Goal: Task Accomplishment & Management: Manage account settings

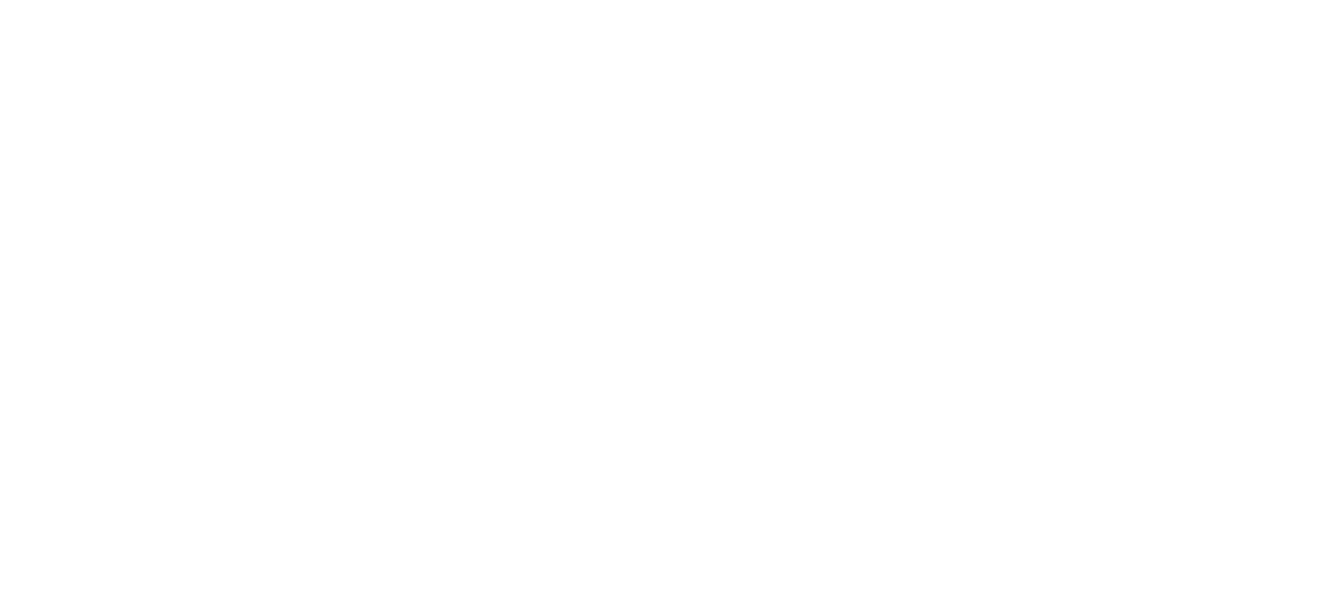
click at [401, 8] on html "Văn bản gốc Đánh giá bản dịch này Ý kiến phản hồi của bạn sẽ được dùng để góp p…" at bounding box center [662, 4] width 1324 height 8
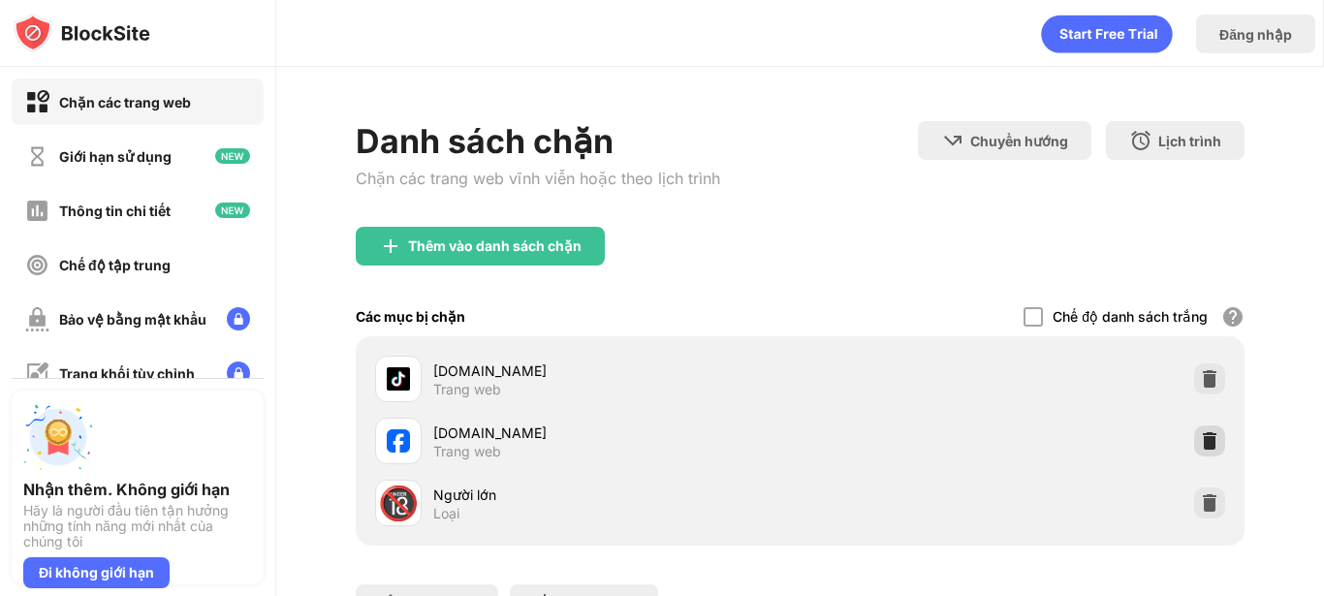
click at [1200, 438] on img at bounding box center [1209, 440] width 19 height 19
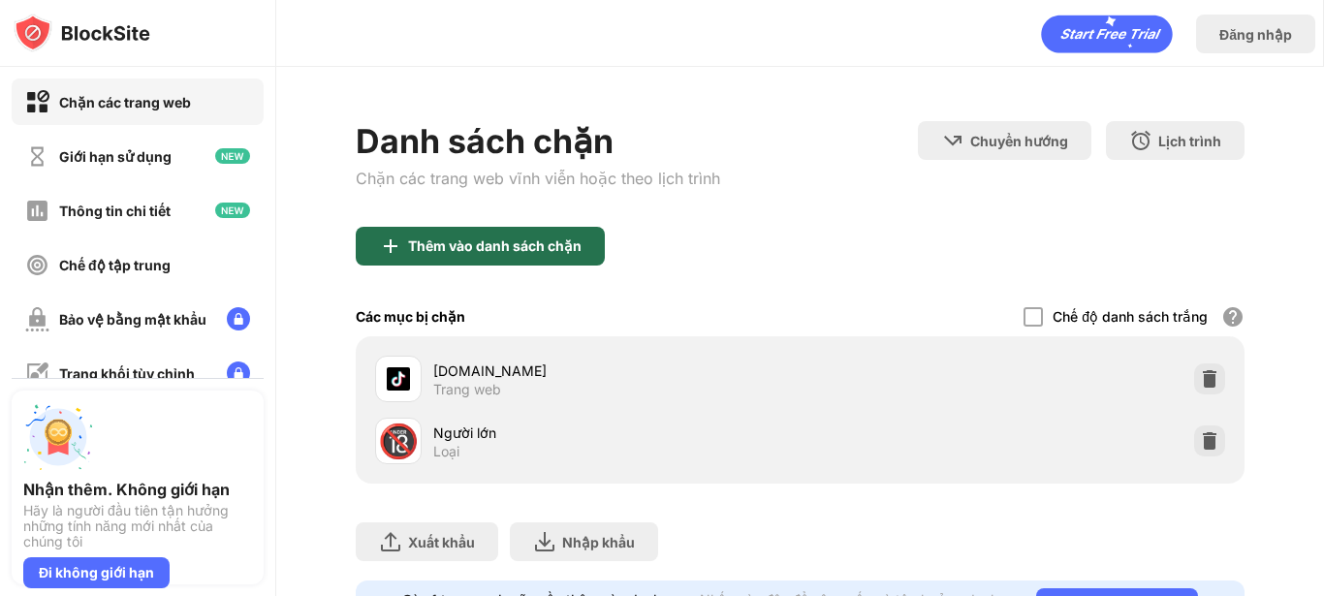
click at [514, 264] on div "Thêm vào danh sách chặn" at bounding box center [480, 246] width 249 height 39
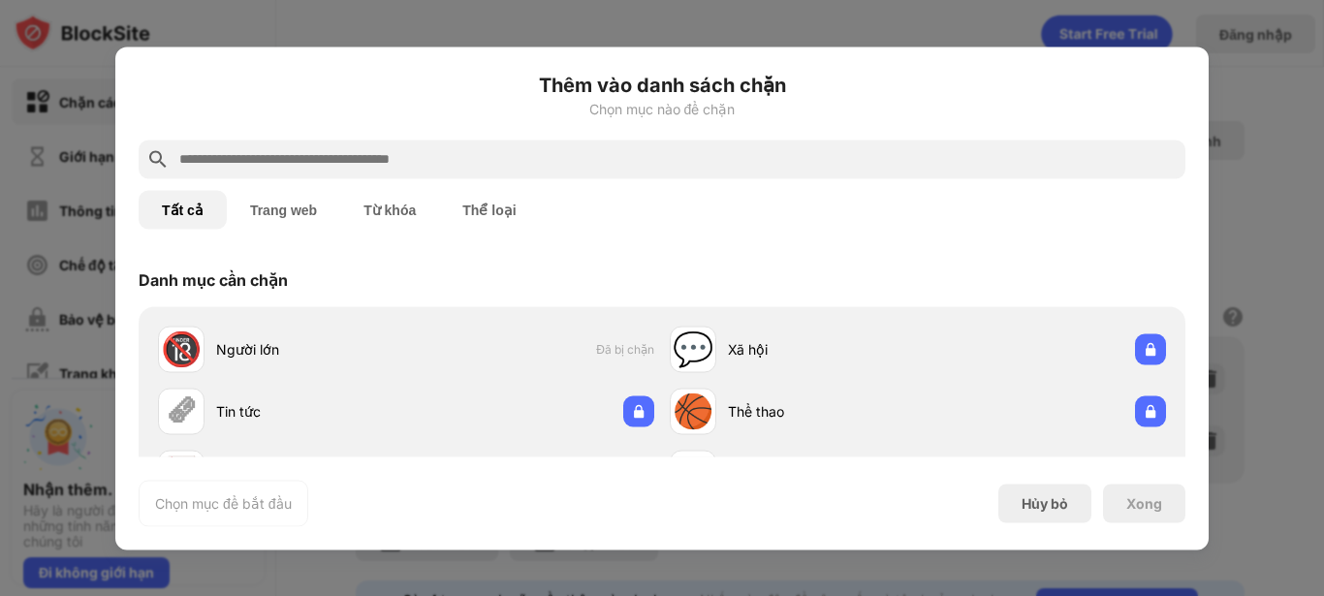
click at [460, 162] on input "text" at bounding box center [677, 158] width 1001 height 23
click at [456, 145] on div at bounding box center [662, 159] width 1047 height 39
click at [434, 155] on input "text" at bounding box center [677, 158] width 1001 height 23
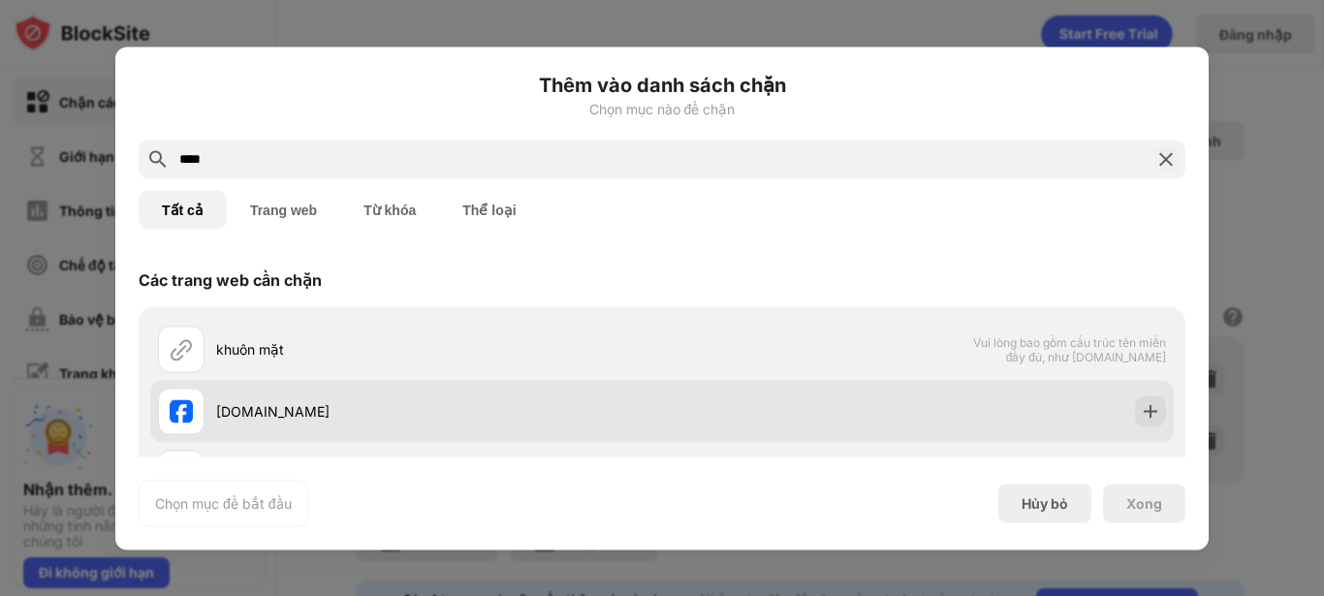
type input "****"
click at [410, 433] on div "[DOMAIN_NAME]" at bounding box center [410, 411] width 504 height 47
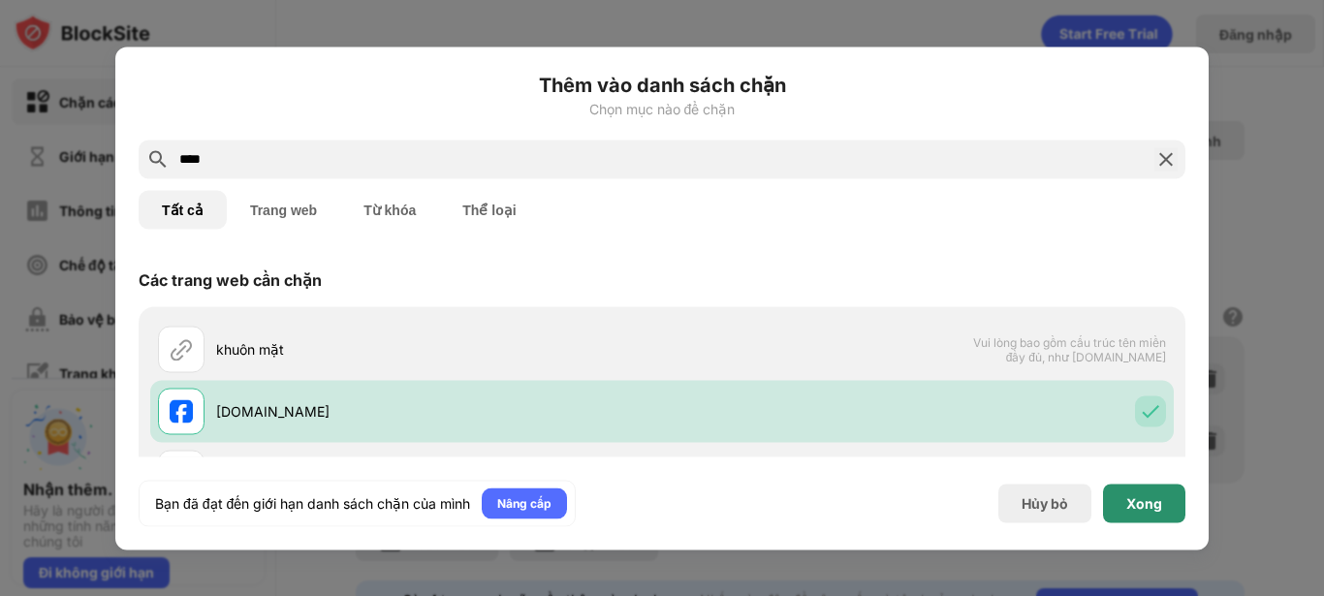
click at [1156, 507] on font "Xong" at bounding box center [1145, 502] width 36 height 16
